Goal: Register for event/course

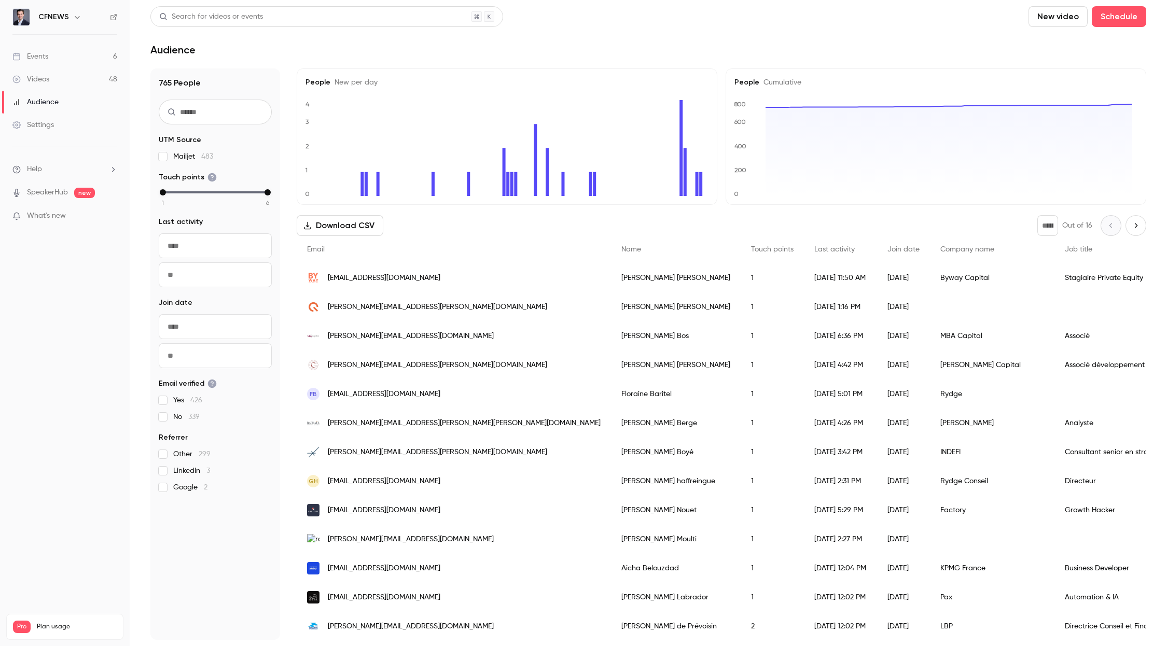
click at [51, 59] on link "Events 6" at bounding box center [65, 56] width 130 height 23
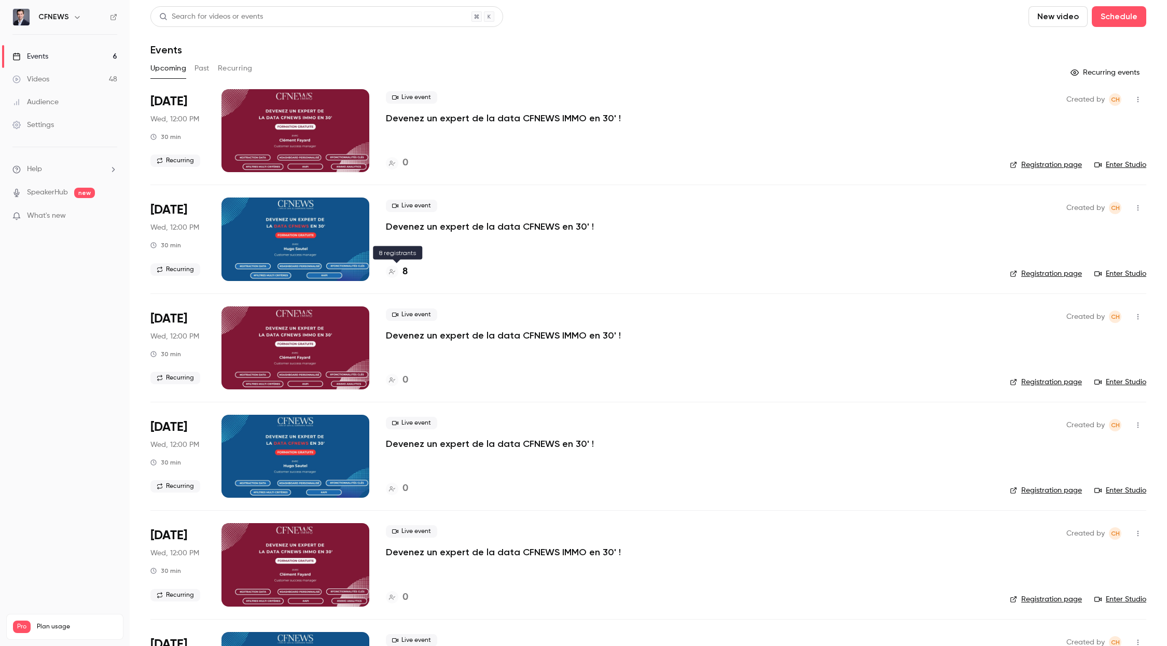
click at [403, 271] on h4 "8" at bounding box center [405, 272] width 5 height 14
